Goal: Check status: Check status

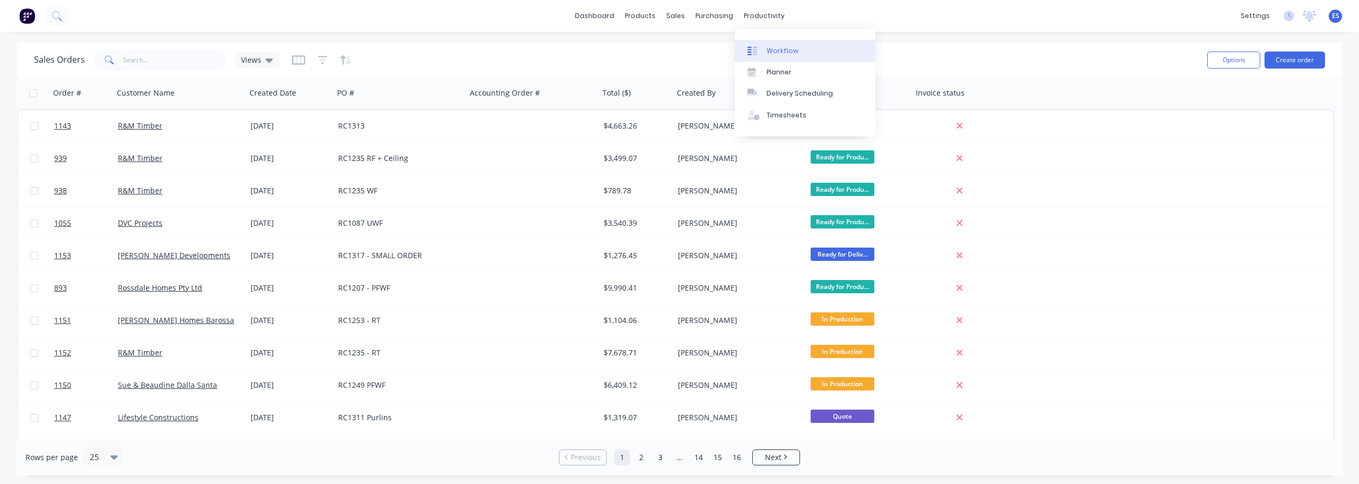
click at [777, 50] on div "Workflow" at bounding box center [783, 51] width 32 height 10
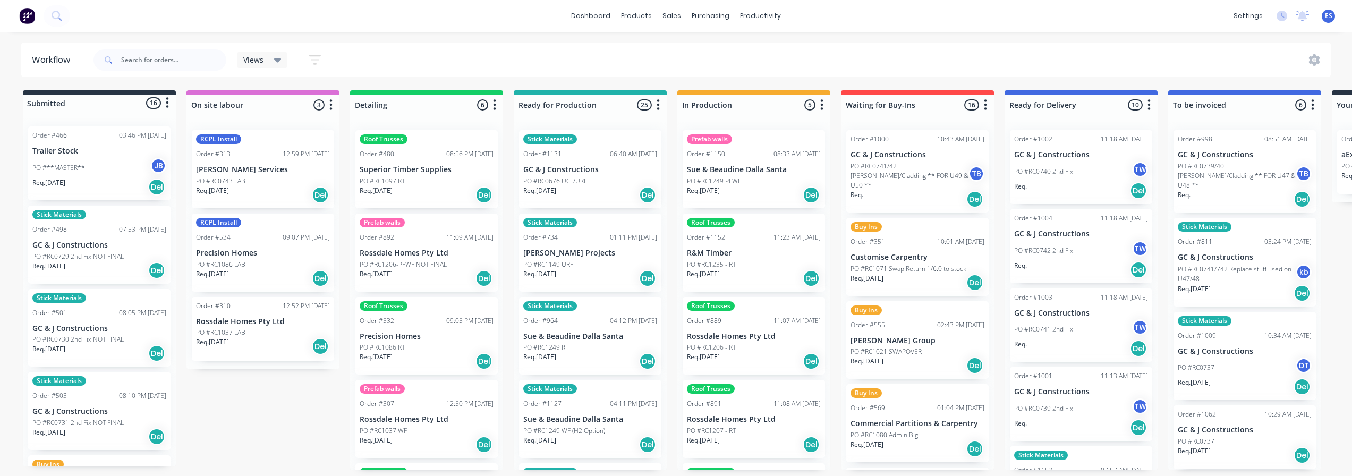
click at [604, 264] on div "PO #RC1149 URF" at bounding box center [590, 265] width 134 height 10
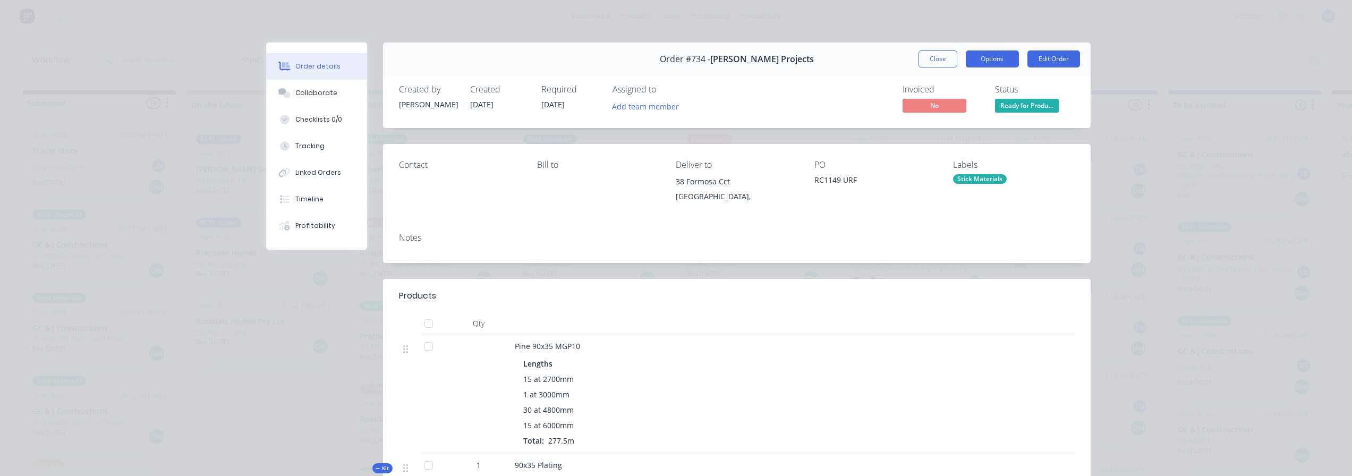
click at [1000, 61] on button "Options" at bounding box center [991, 58] width 53 height 17
click at [980, 123] on div "Delivery Docket" at bounding box center [963, 128] width 92 height 15
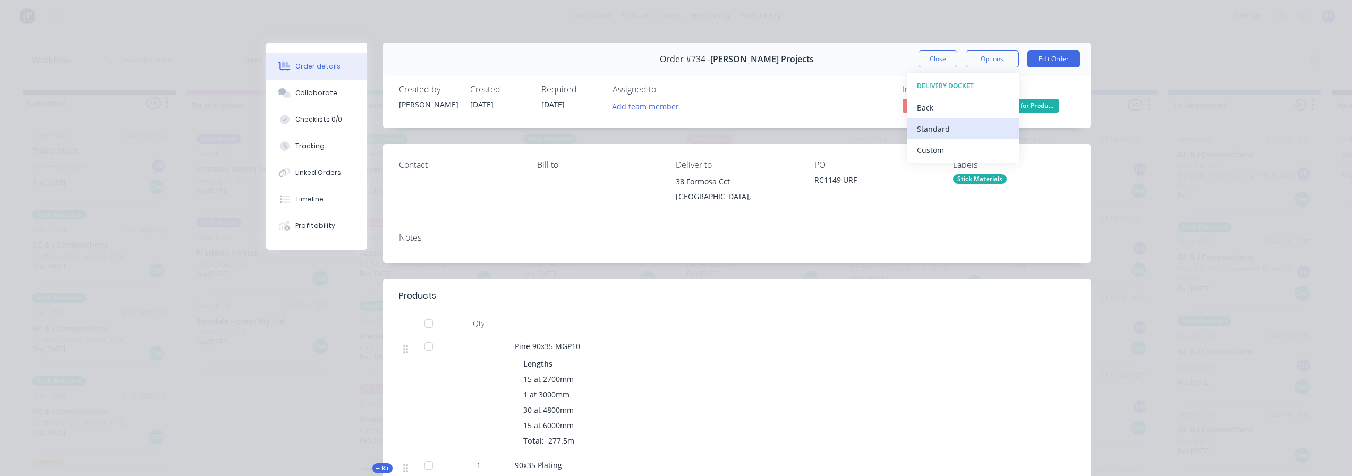
click at [974, 126] on div "Standard" at bounding box center [963, 128] width 92 height 15
click at [934, 59] on button "Close" at bounding box center [937, 58] width 39 height 17
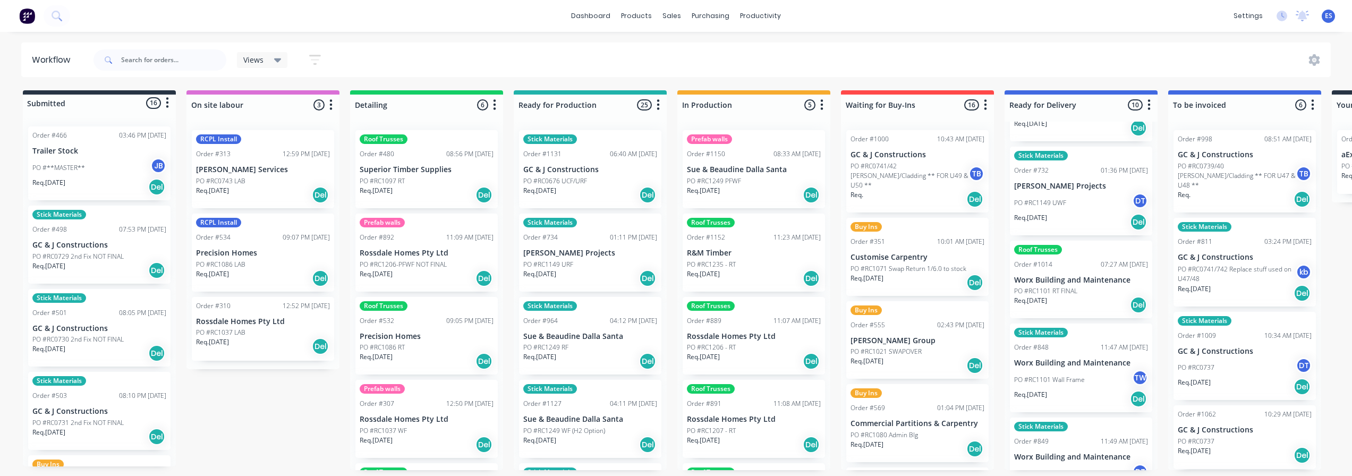
scroll to position [478, 0]
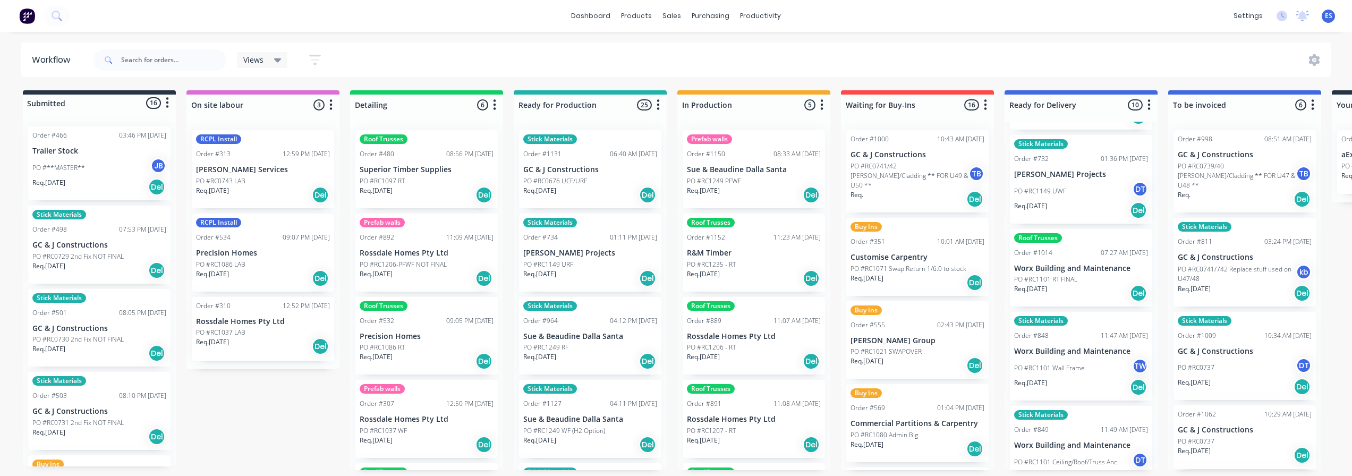
click at [1058, 181] on div "PO #RC1149 UWF DT" at bounding box center [1081, 191] width 134 height 20
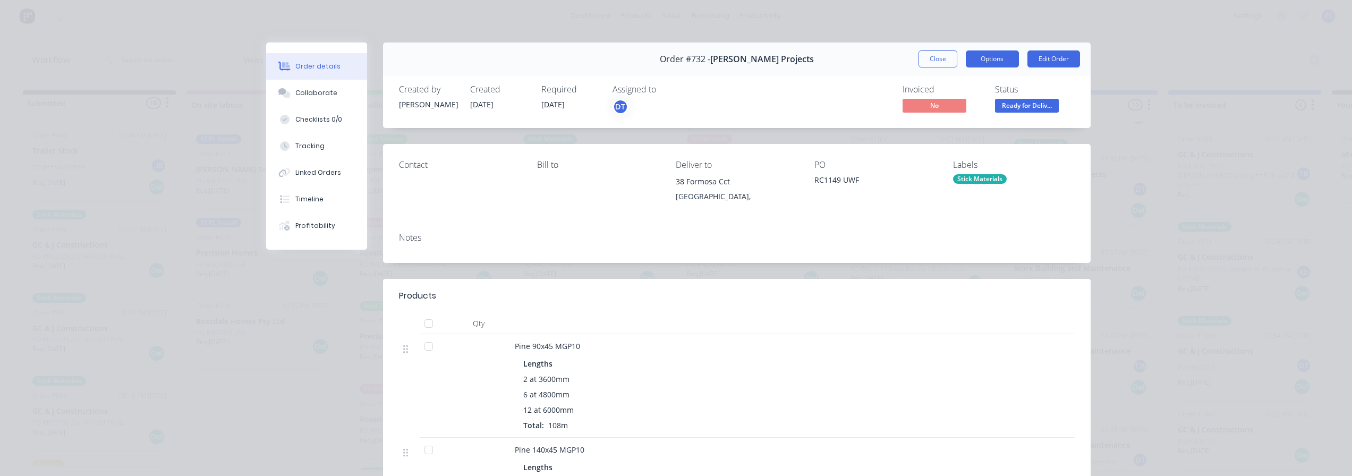
click at [988, 63] on button "Options" at bounding box center [991, 58] width 53 height 17
click at [977, 126] on div "Delivery Docket" at bounding box center [963, 128] width 92 height 15
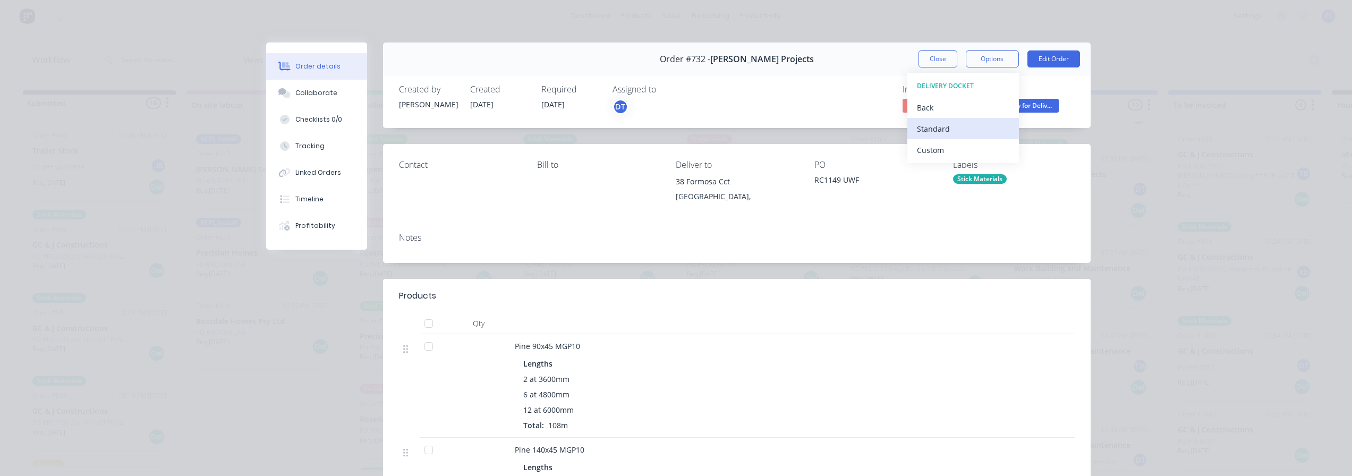
click at [974, 130] on div "Standard" at bounding box center [963, 128] width 92 height 15
